Goal: Transaction & Acquisition: Register for event/course

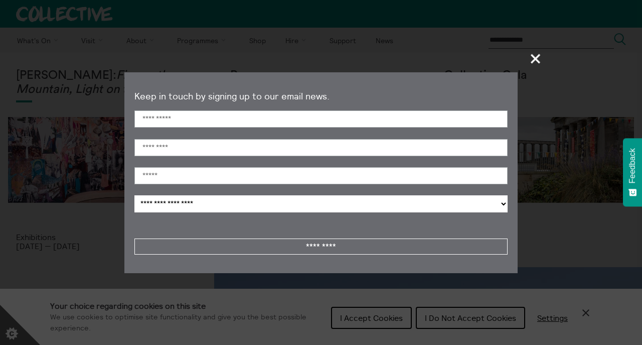
click at [539, 60] on span "+" at bounding box center [536, 59] width 30 height 30
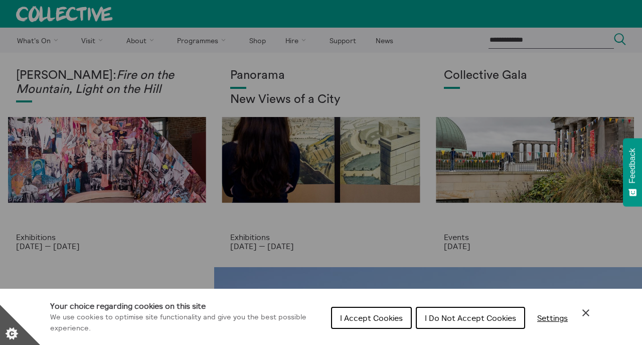
click at [562, 167] on div "Cookie preferences" at bounding box center [321, 172] width 642 height 345
click at [494, 317] on span "I Do Not Accept Cookies" at bounding box center [470, 318] width 91 height 10
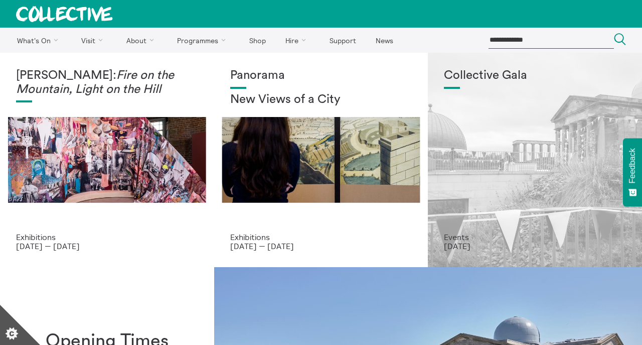
click at [532, 155] on div "Collective Gala" at bounding box center [535, 151] width 182 height 164
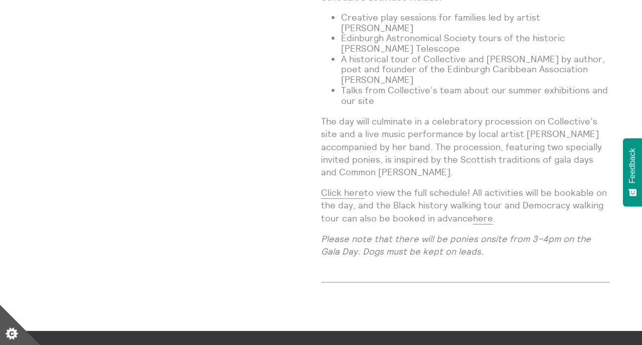
scroll to position [933, 0]
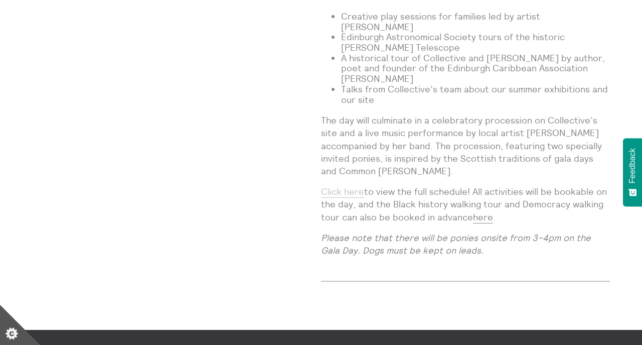
click at [346, 186] on link "Click here" at bounding box center [342, 192] width 43 height 12
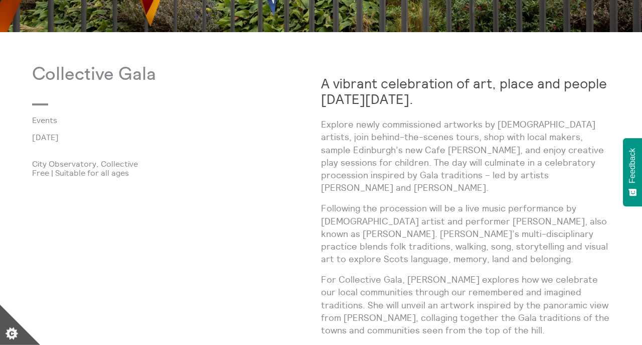
scroll to position [450, 0]
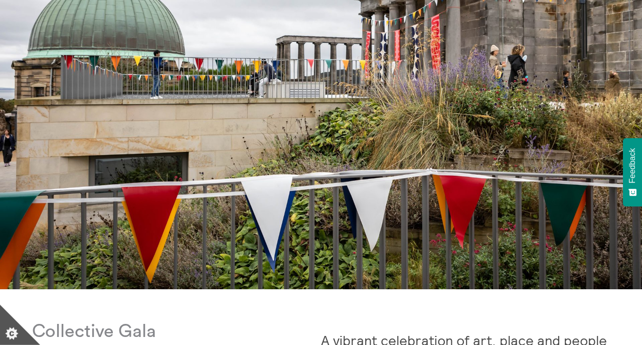
scroll to position [129, 0]
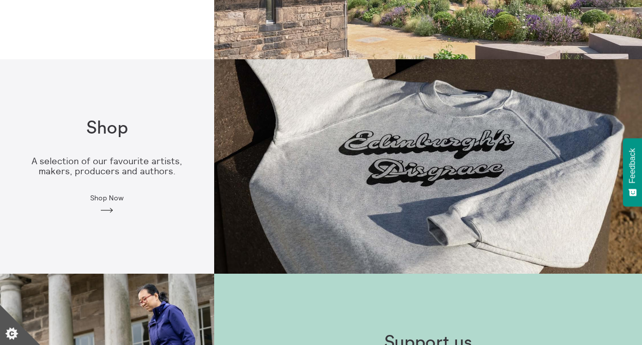
scroll to position [422, 0]
click at [136, 169] on p "A selection of our favourite artists, makers, producers and authors." at bounding box center [107, 166] width 182 height 21
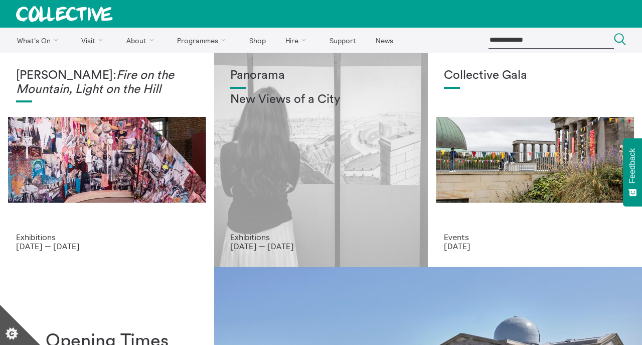
click at [286, 153] on div "Panorama New Views of a City" at bounding box center [321, 151] width 182 height 164
